Goal: Task Accomplishment & Management: Manage account settings

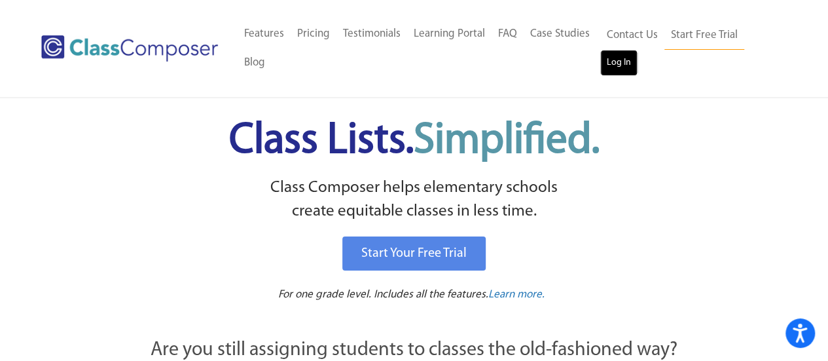
click at [609, 62] on link "Log In" at bounding box center [618, 63] width 37 height 26
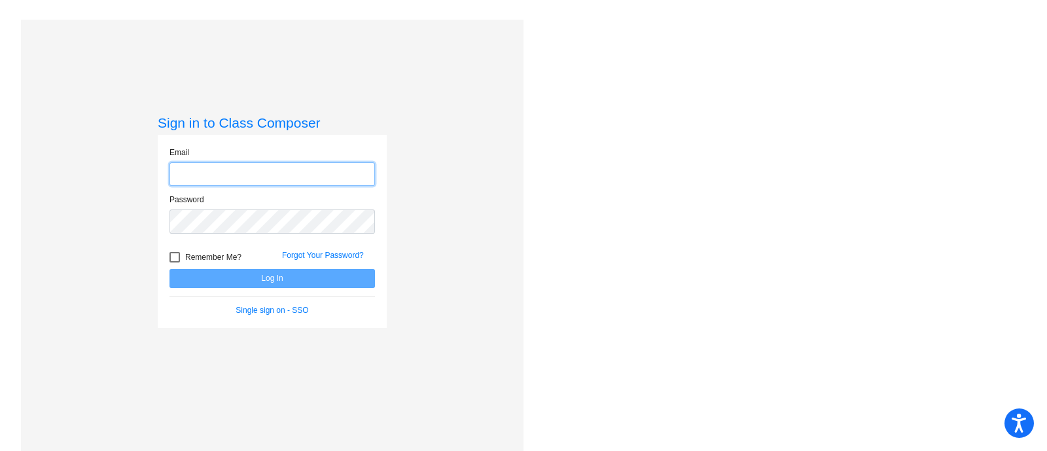
type input "kismith@psdschools.org"
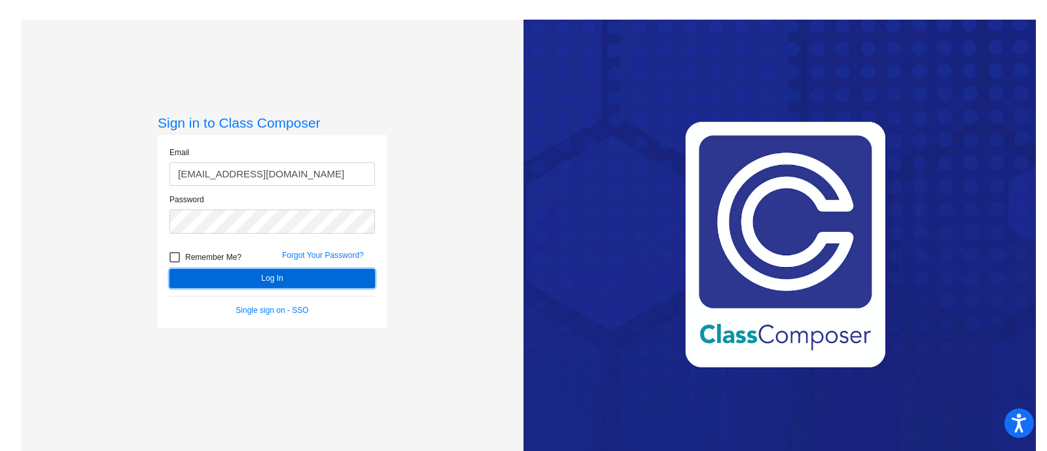
click at [275, 278] on button "Log In" at bounding box center [271, 278] width 205 height 19
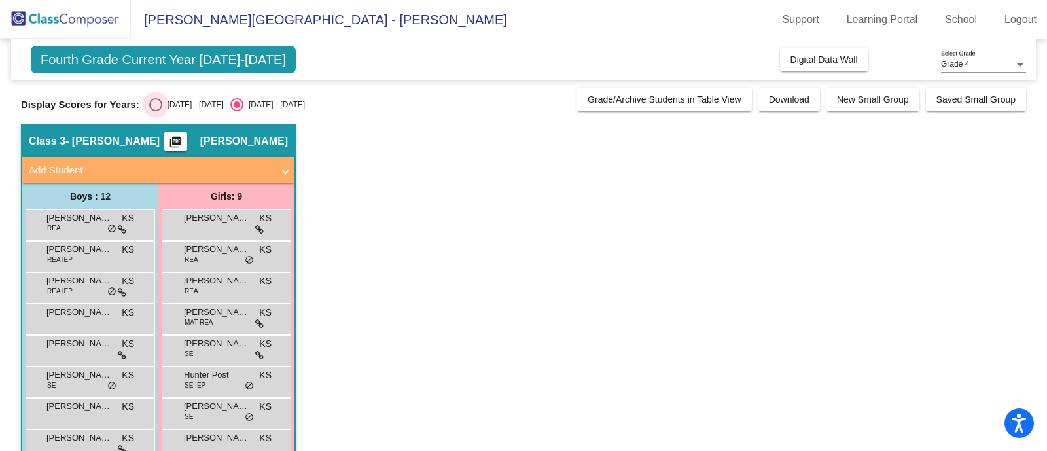
click at [157, 103] on div "Select an option" at bounding box center [155, 104] width 13 height 13
click at [156, 111] on input "2024 - 2025" at bounding box center [155, 111] width 1 height 1
radio input "true"
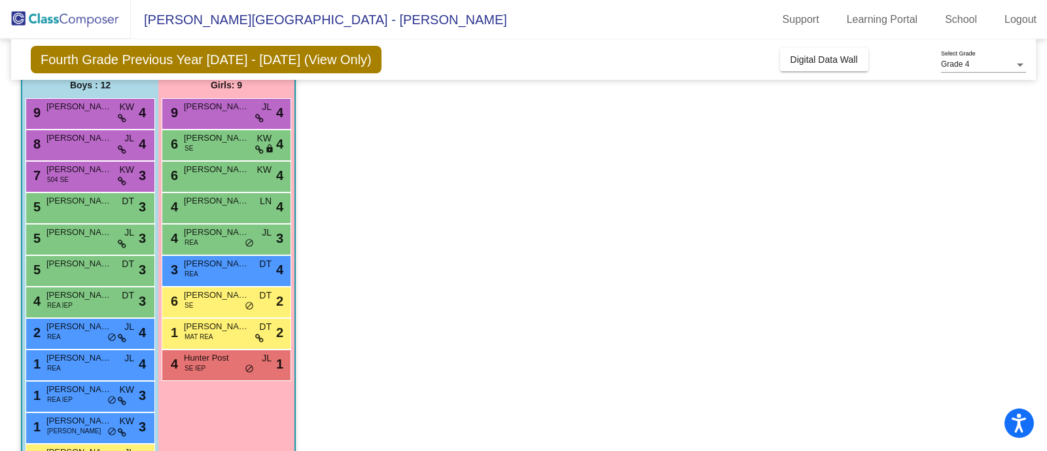
scroll to position [111, 0]
click at [255, 363] on div "4 Hunter Post SE IEP JL lock do_not_disturb_alt 1" at bounding box center [226, 364] width 125 height 27
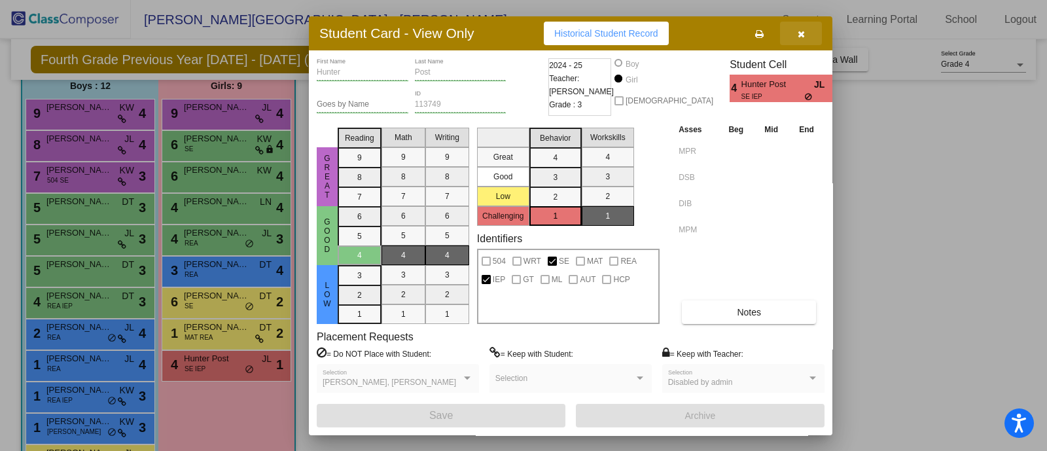
click at [802, 29] on icon "button" at bounding box center [801, 33] width 7 height 9
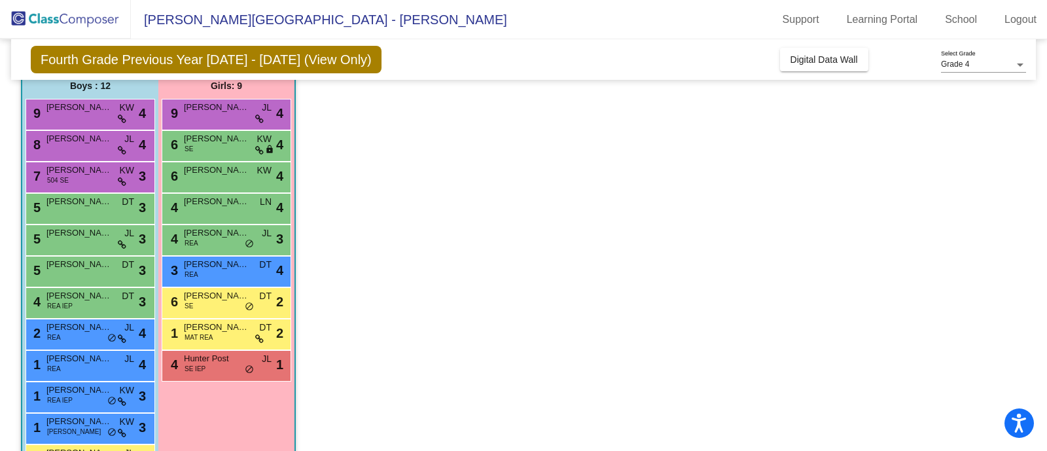
scroll to position [0, 0]
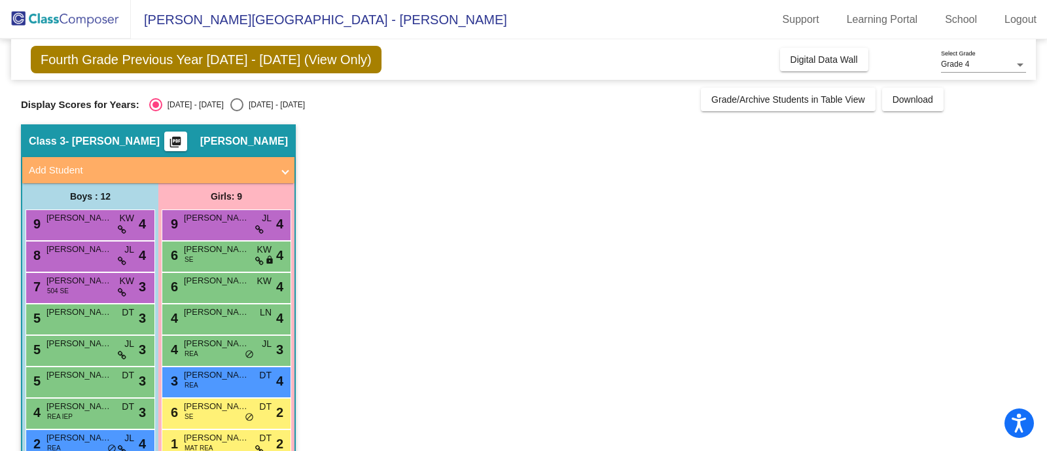
click at [230, 109] on div "Select an option" at bounding box center [236, 104] width 13 height 13
click at [236, 111] on input "2025 - 2026" at bounding box center [236, 111] width 1 height 1
radio input "true"
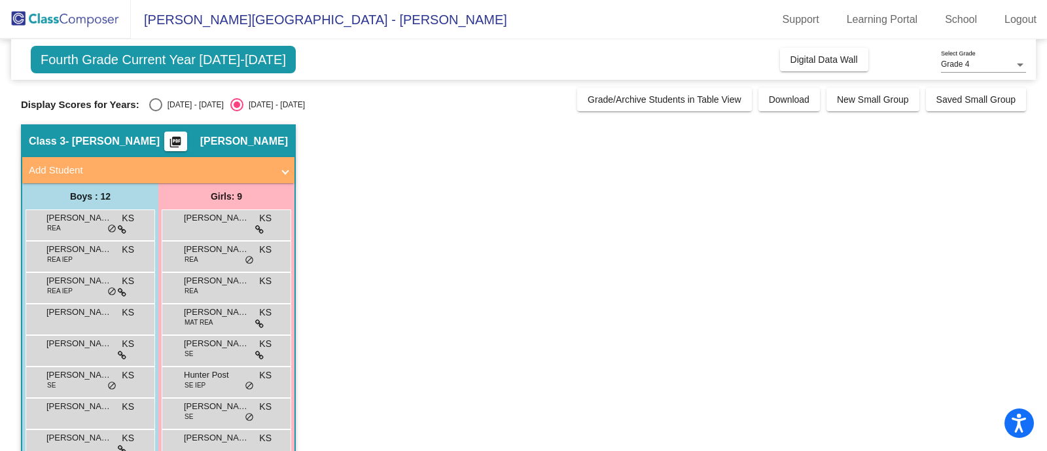
scroll to position [156, 0]
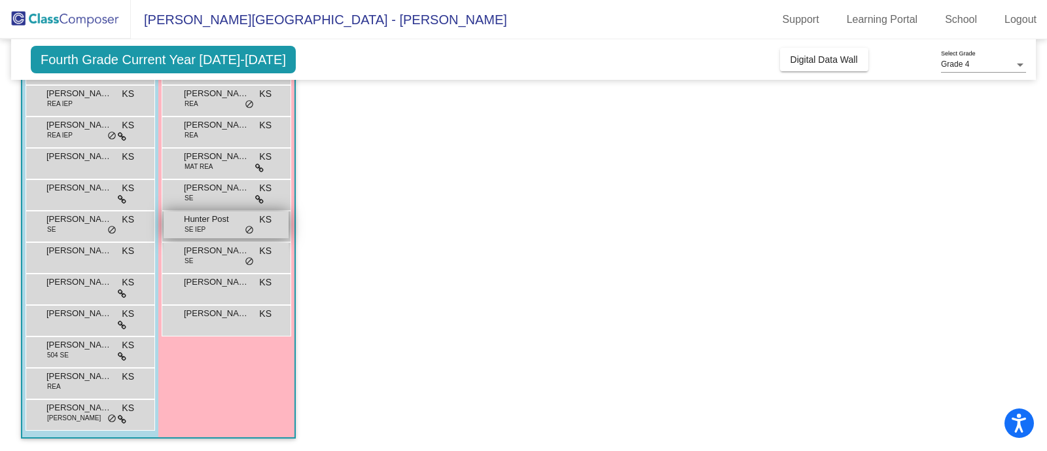
click at [215, 224] on span "Hunter Post" at bounding box center [216, 219] width 65 height 13
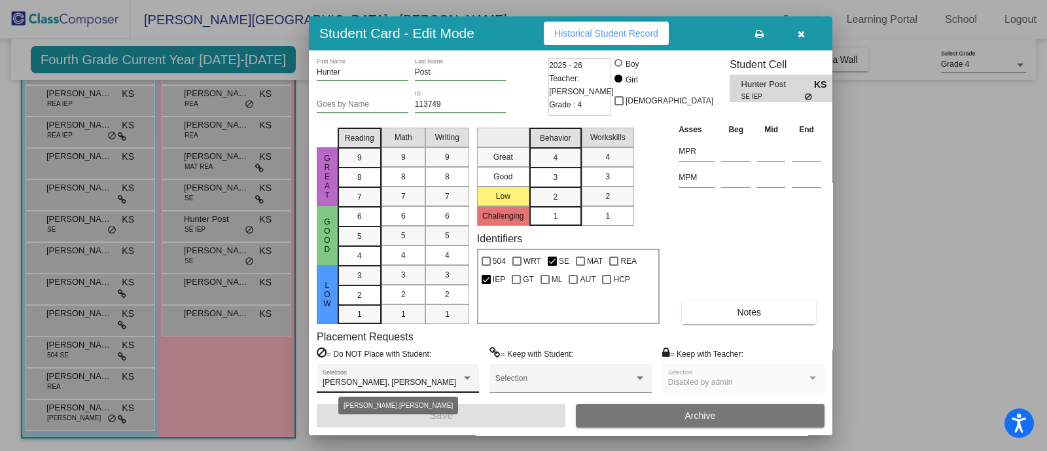
click at [468, 375] on div at bounding box center [467, 378] width 12 height 9
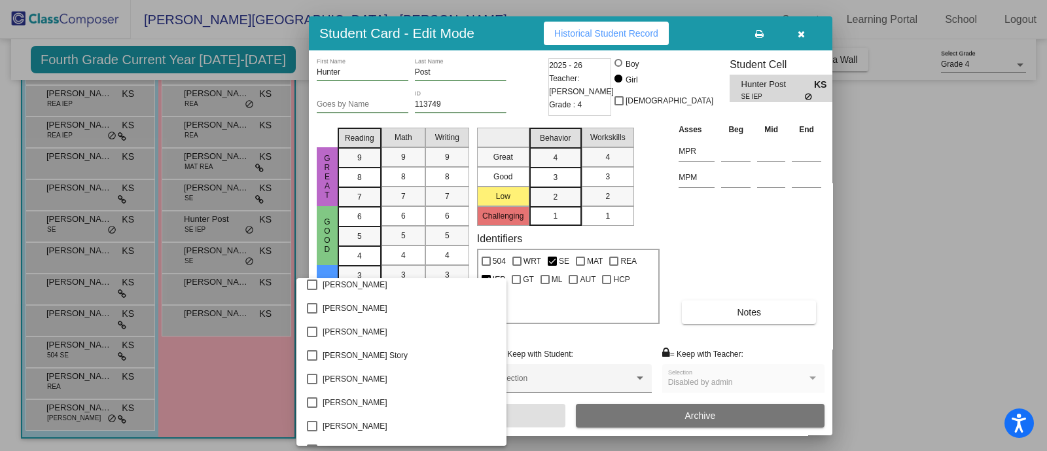
scroll to position [1811, 0]
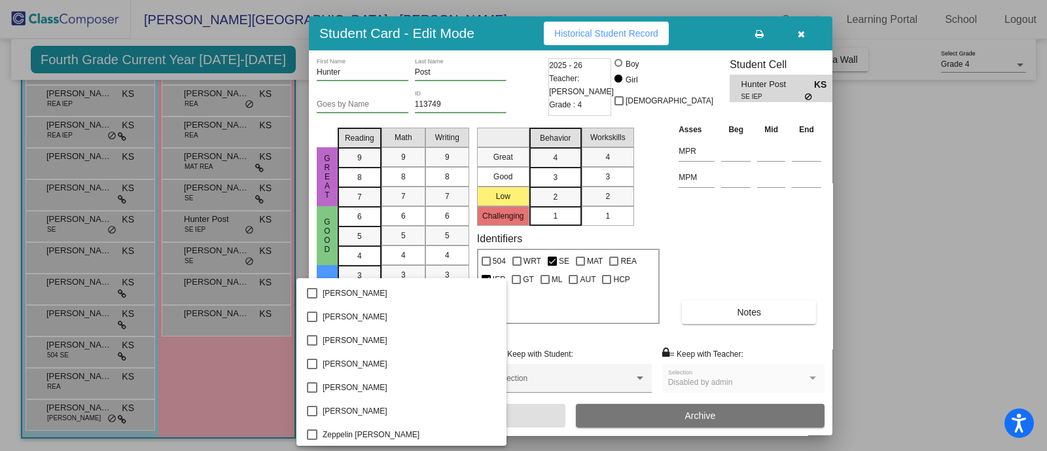
click at [906, 243] on div at bounding box center [523, 225] width 1047 height 451
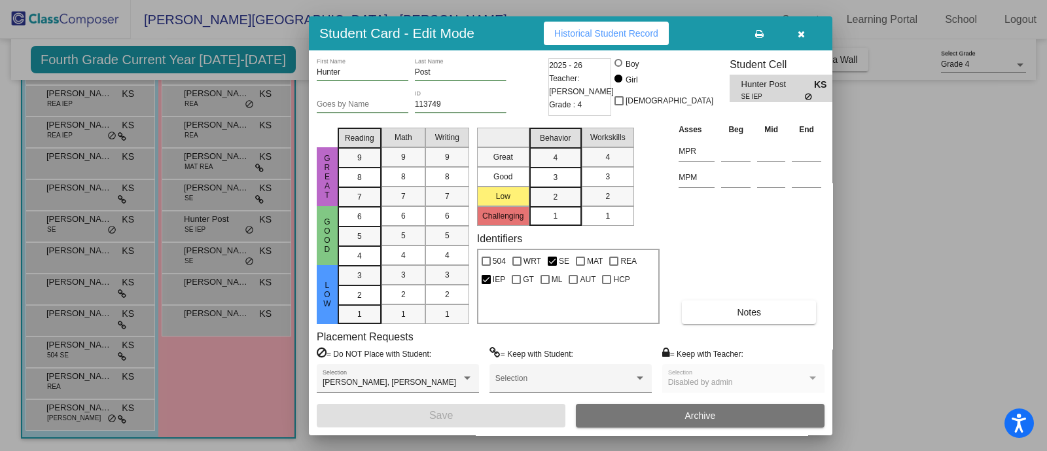
click at [798, 34] on icon "button" at bounding box center [801, 33] width 7 height 9
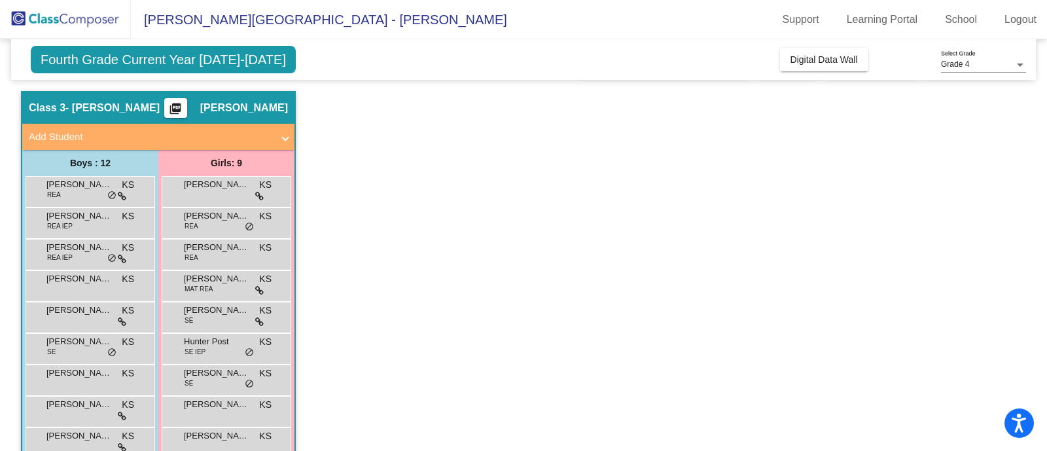
scroll to position [0, 0]
